Goal: Navigation & Orientation: Find specific page/section

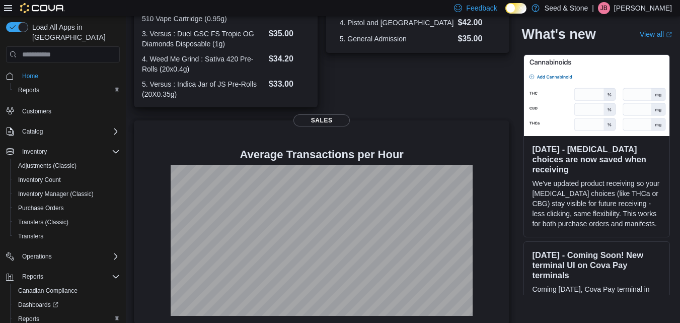
scroll to position [37, 0]
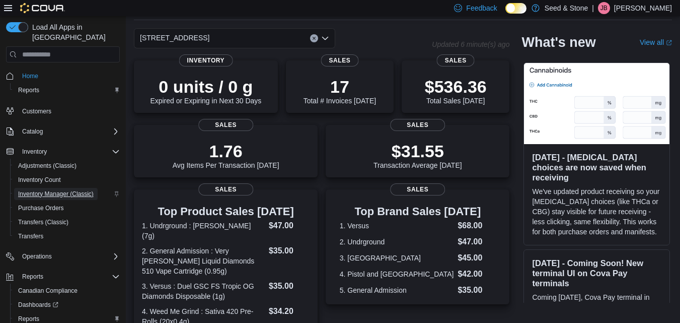
click at [71, 190] on span "Inventory Manager (Classic)" at bounding box center [55, 194] width 75 height 8
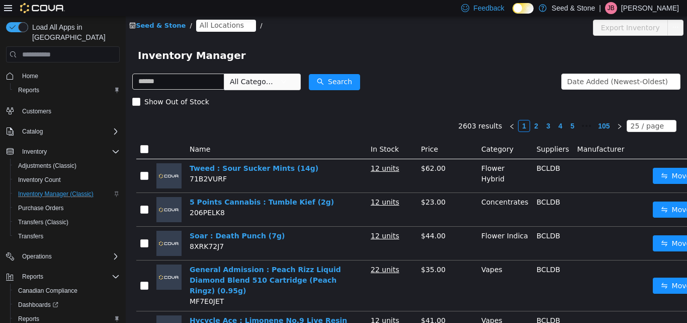
click at [220, 25] on span "All Locations" at bounding box center [222, 25] width 44 height 11
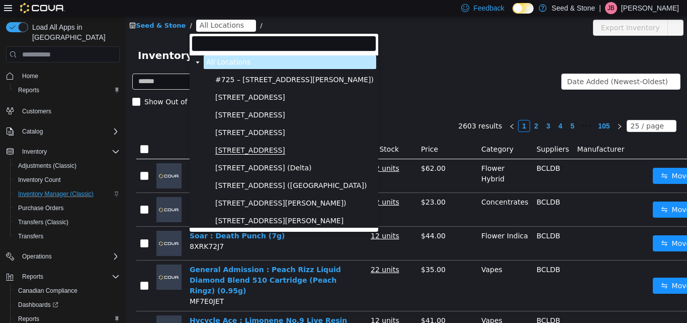
click at [268, 152] on span "[STREET_ADDRESS]" at bounding box center [250, 150] width 70 height 9
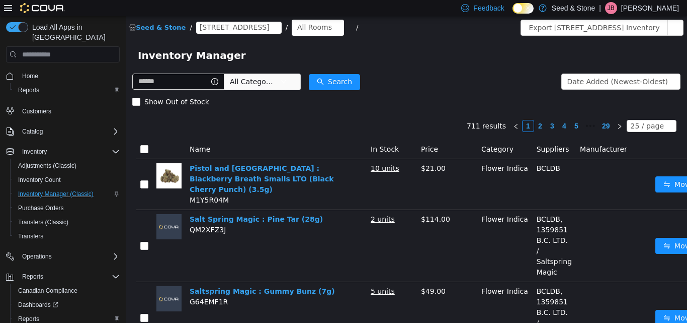
click at [278, 28] on icon "icon: close-circle" at bounding box center [275, 28] width 6 height 6
